Goal: Find contact information: Find contact information

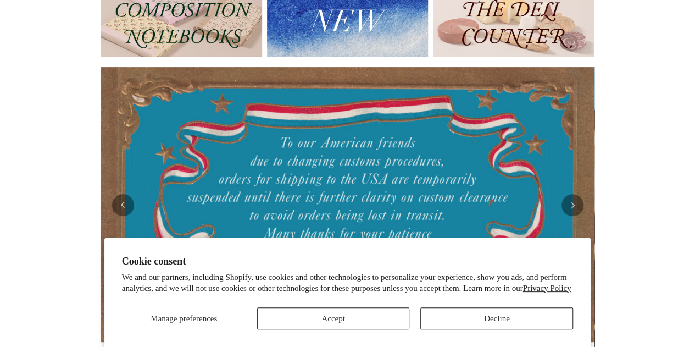
scroll to position [151, 0]
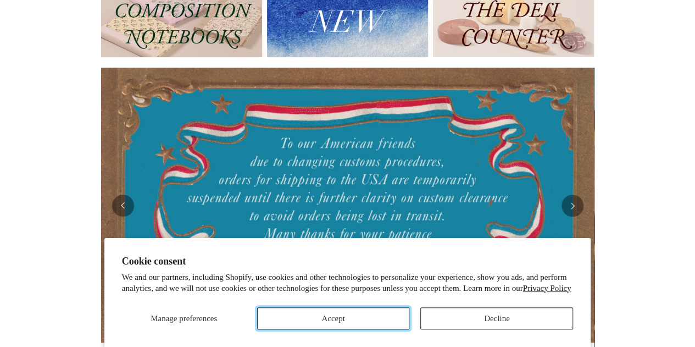
click at [336, 315] on button "Accept" at bounding box center [333, 318] width 153 height 22
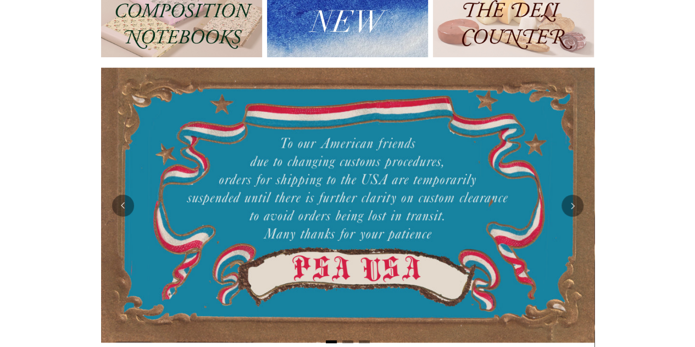
scroll to position [0, 0]
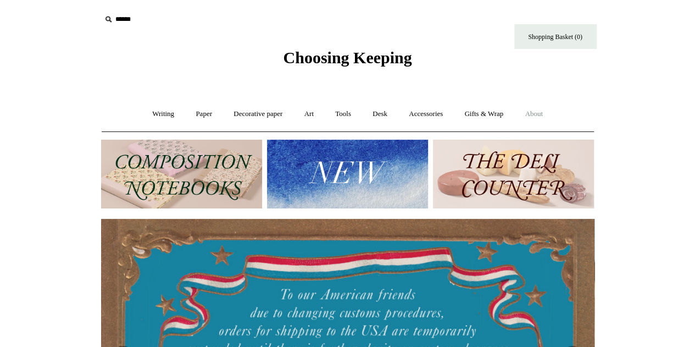
click at [553, 108] on link "About +" at bounding box center [534, 113] width 38 height 29
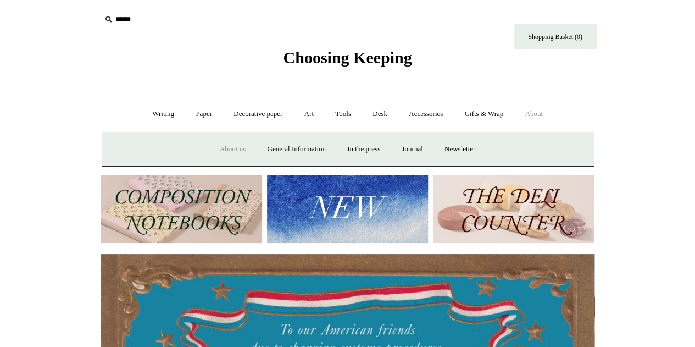
click at [224, 151] on link "About us" at bounding box center [233, 149] width 46 height 29
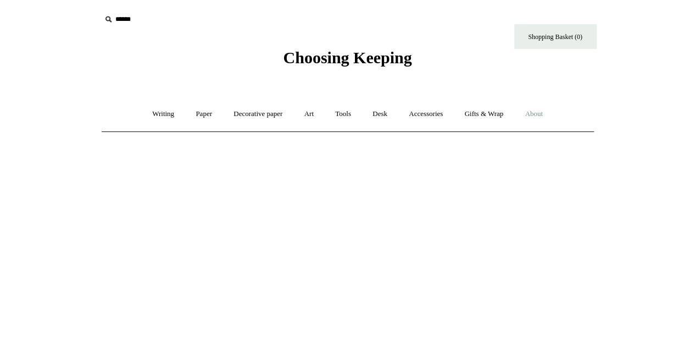
click at [543, 105] on link "About +" at bounding box center [534, 113] width 38 height 29
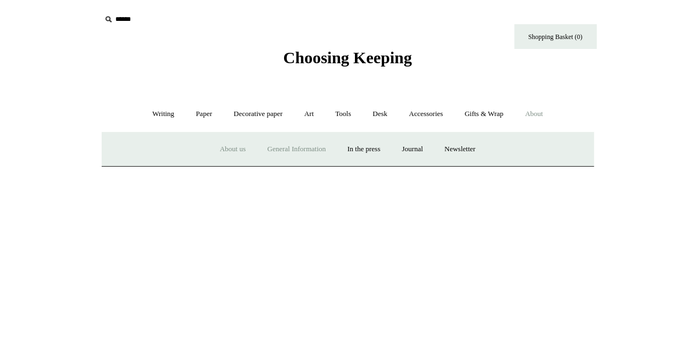
click at [283, 148] on link "General Information" at bounding box center [296, 149] width 78 height 29
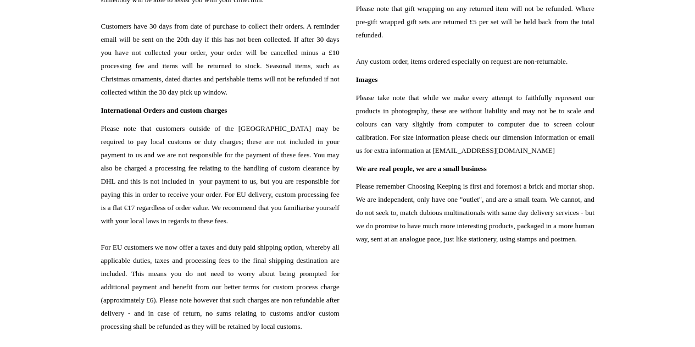
scroll to position [1140, 0]
drag, startPoint x: 442, startPoint y: 190, endPoint x: 350, endPoint y: 189, distance: 91.8
copy span "[EMAIL_ADDRESS][DOMAIN_NAME]"
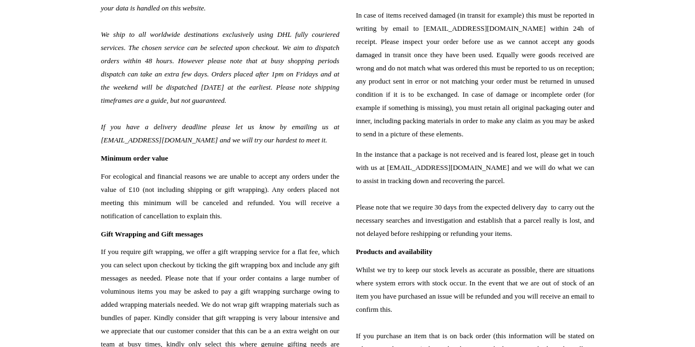
scroll to position [45, 0]
